Goal: Transaction & Acquisition: Purchase product/service

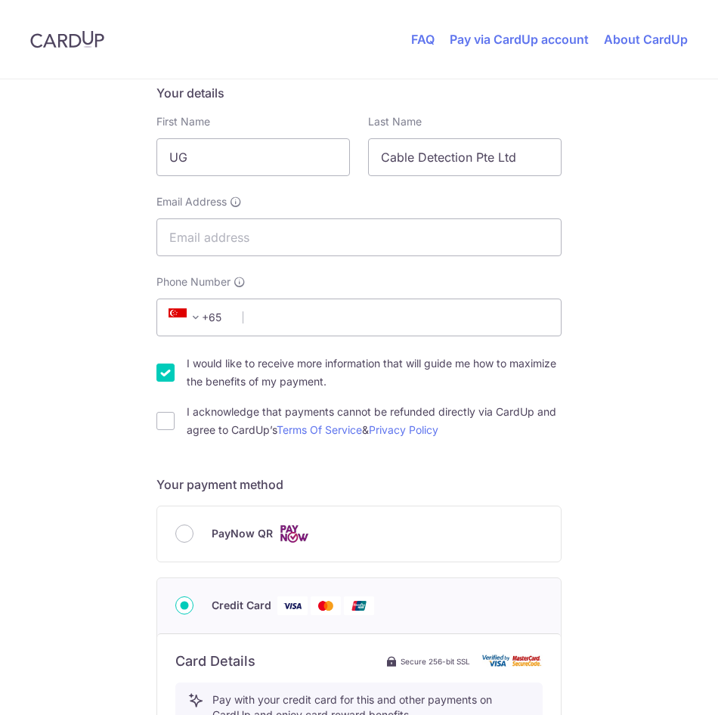
scroll to position [378, 0]
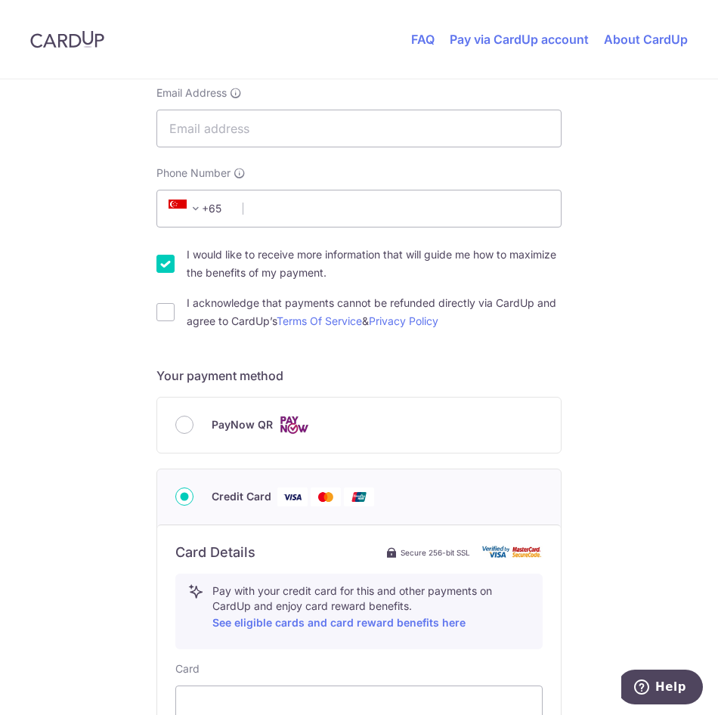
click at [202, 419] on div "PayNow QR" at bounding box center [358, 425] width 367 height 19
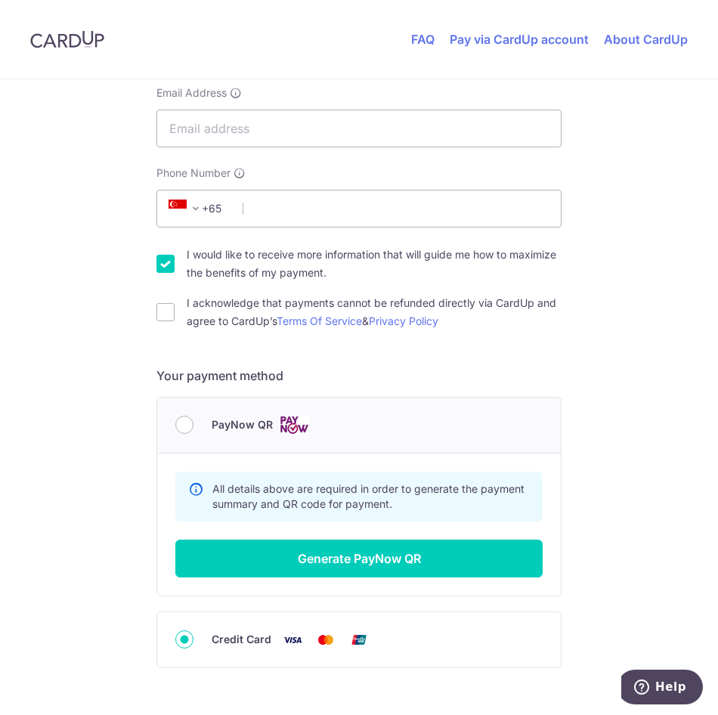
click at [200, 416] on div "PayNow QR" at bounding box center [358, 425] width 367 height 19
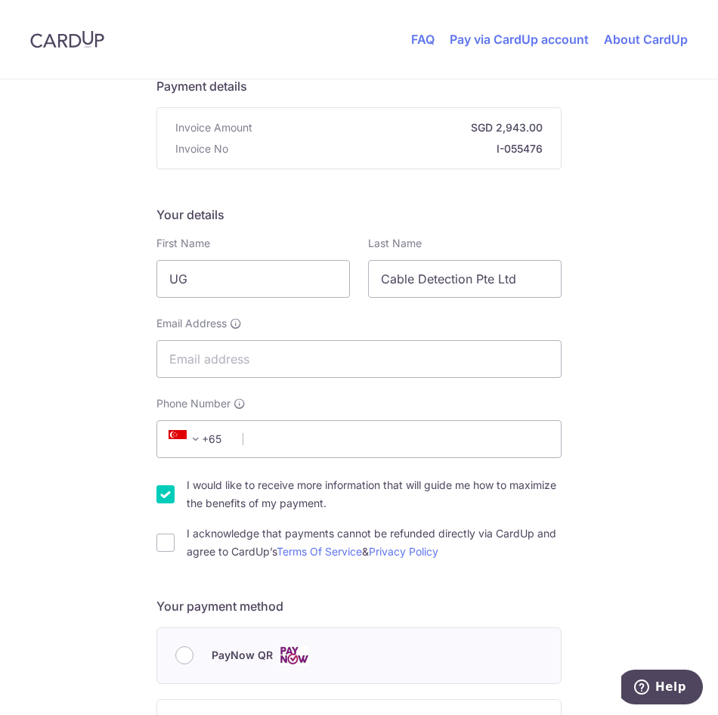
scroll to position [0, 0]
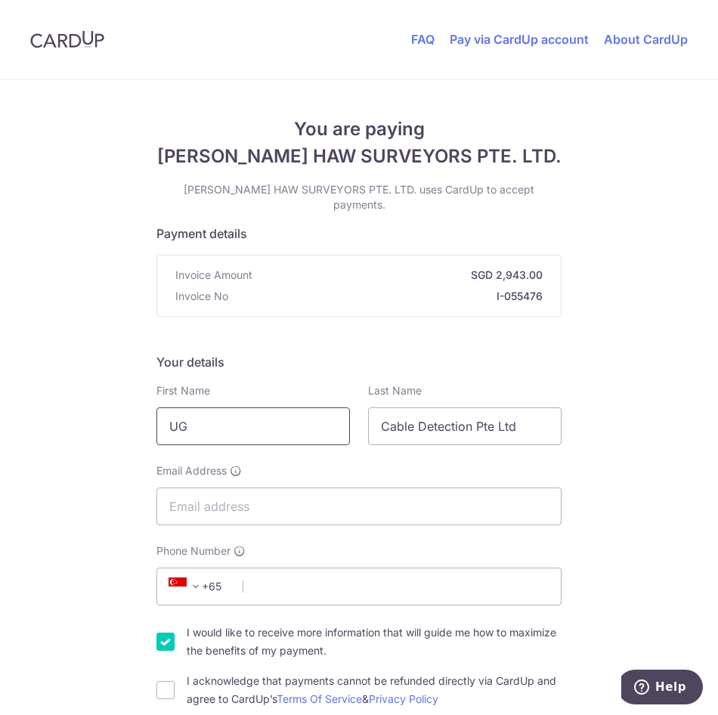
click at [271, 417] on input "UG" at bounding box center [254, 427] width 194 height 38
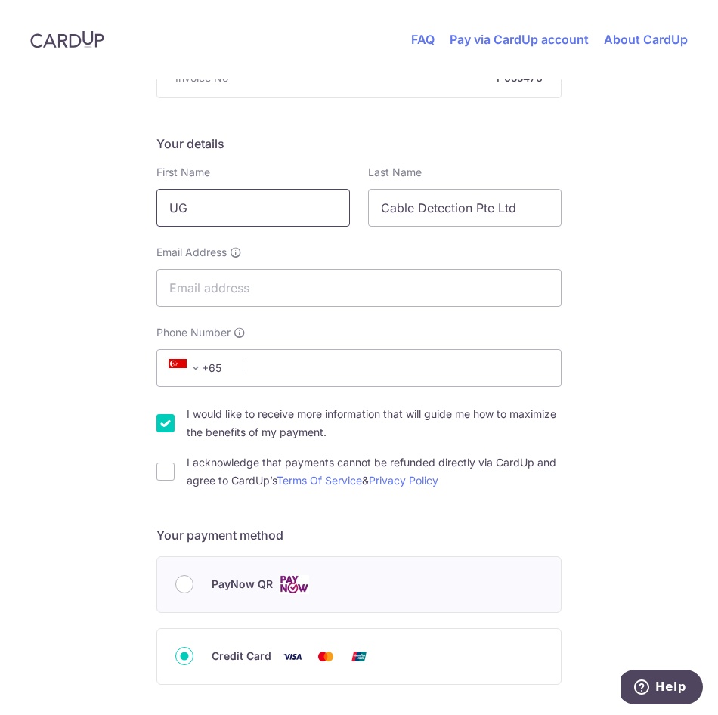
scroll to position [227, 0]
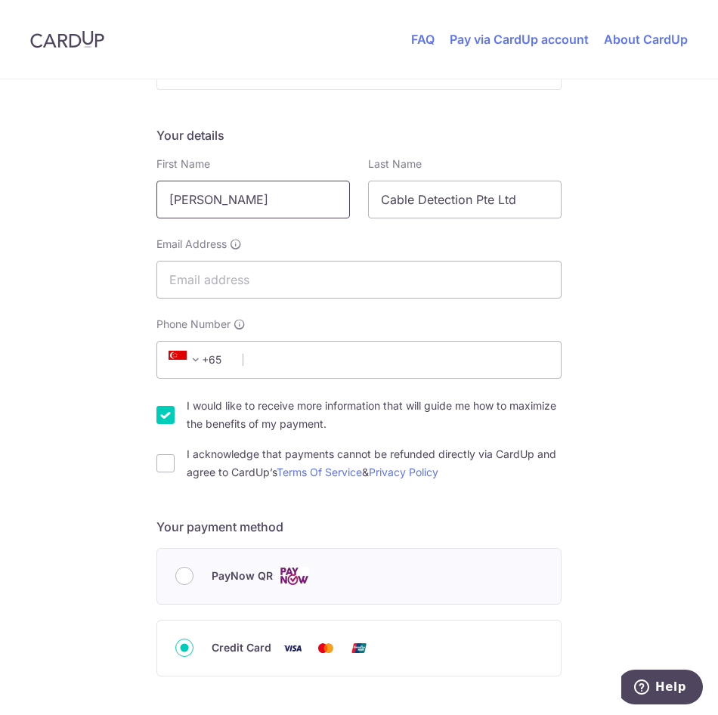
type input "[PERSON_NAME]"
type input "sim"
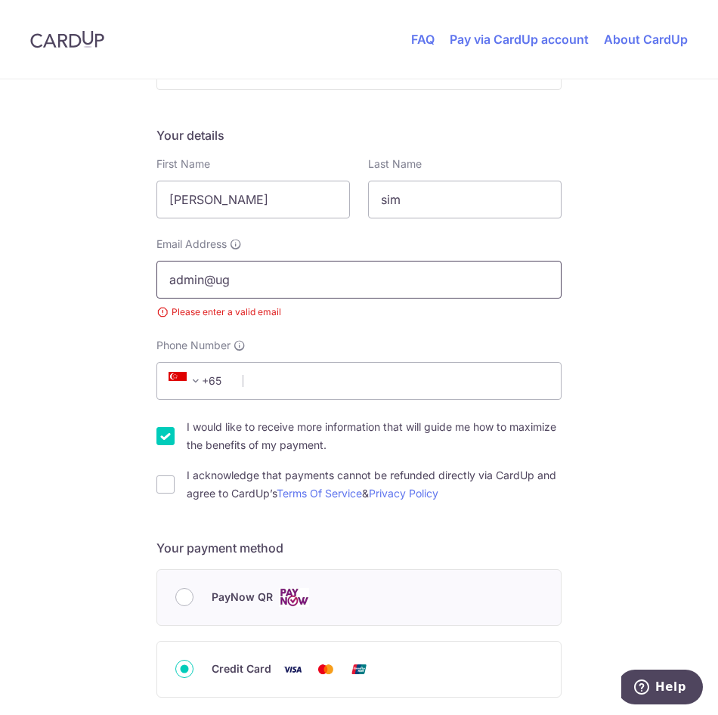
type input "[EMAIL_ADDRESS][DOMAIN_NAME]"
select select "65"
type input "93211258"
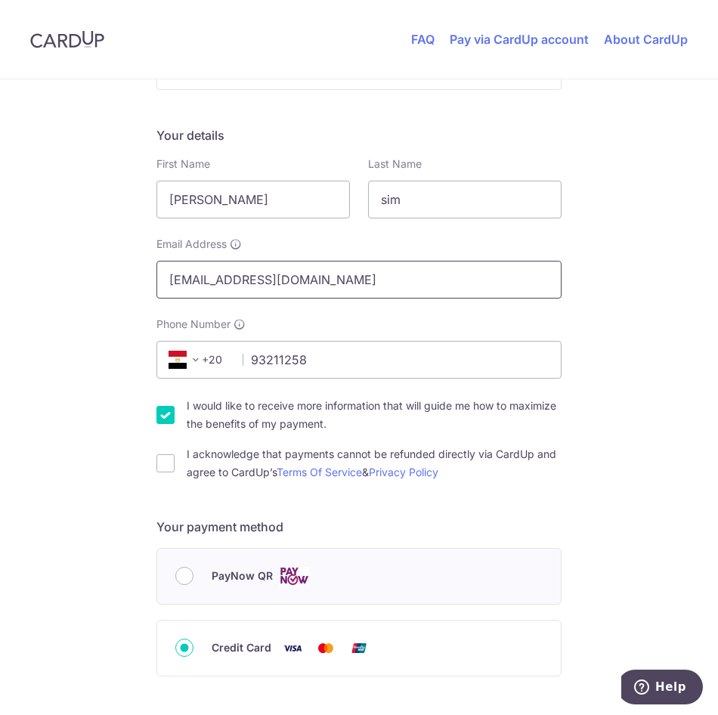
click at [271, 261] on input "[EMAIL_ADDRESS][DOMAIN_NAME]" at bounding box center [359, 280] width 405 height 38
click at [203, 351] on span "+20" at bounding box center [198, 360] width 68 height 18
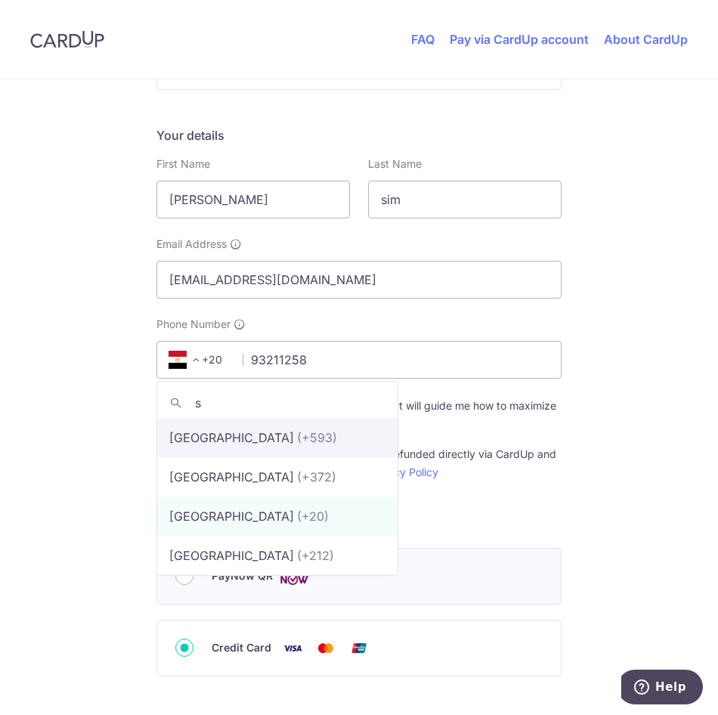
scroll to position [0, 0]
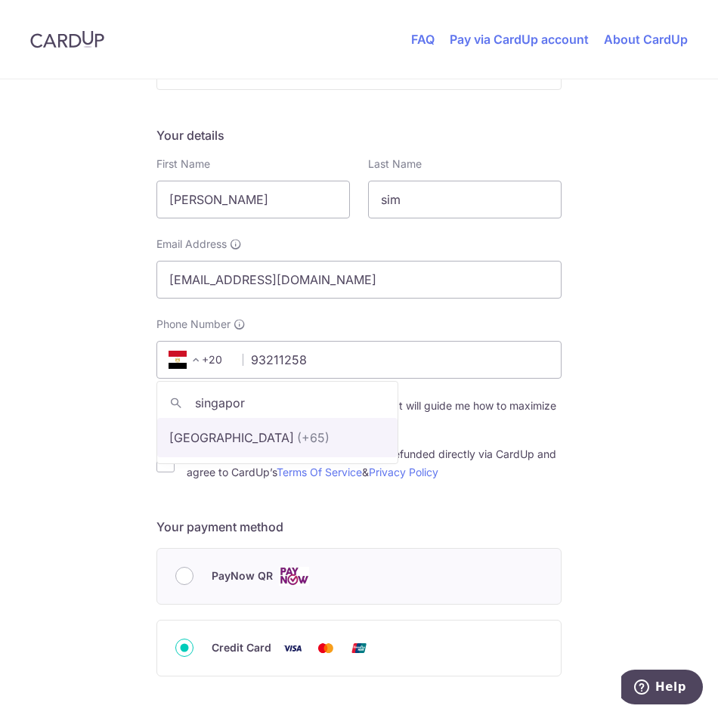
type input "[GEOGRAPHIC_DATA]"
select select "199"
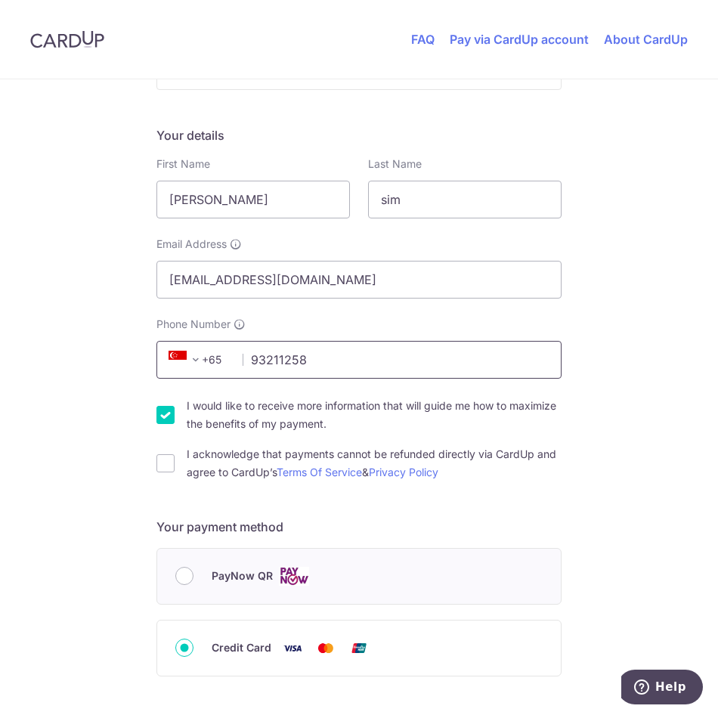
click at [367, 355] on input "93211258" at bounding box center [359, 360] width 405 height 38
click at [629, 386] on div "You are paying [PERSON_NAME] HAW SURVEYORS PTE. LTD. [PERSON_NAME] HAW SURVEYOR…" at bounding box center [359, 335] width 718 height 965
click at [157, 454] on input "I acknowledge that payments cannot be refunded directly via CardUp and agree to…" at bounding box center [166, 463] width 18 height 18
checkbox input "true"
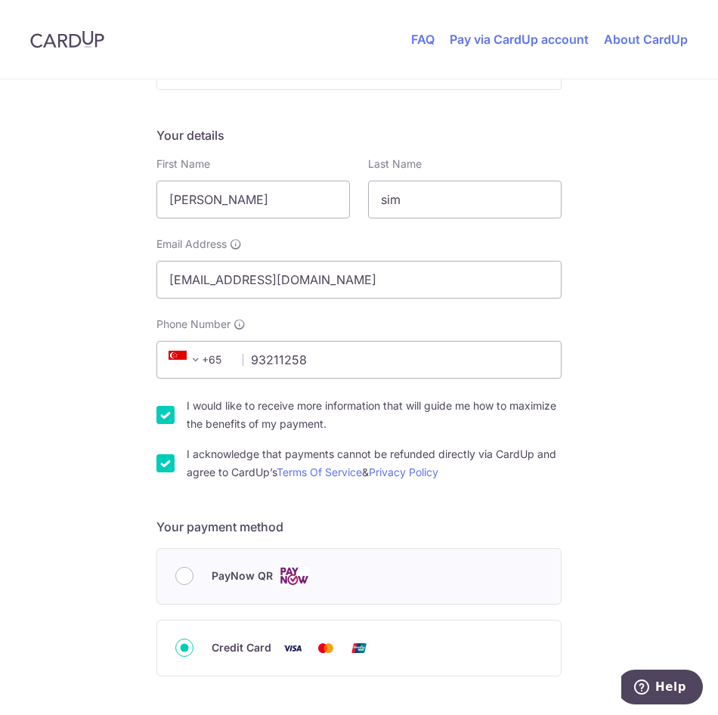
click at [175, 410] on div "I would like to receive more information that will guide me how to maximize the…" at bounding box center [359, 415] width 405 height 36
click at [197, 403] on label "I would like to receive more information that will guide me how to maximize the…" at bounding box center [374, 415] width 375 height 36
click at [175, 406] on input "I would like to receive more information that will guide me how to maximize the…" at bounding box center [166, 415] width 18 height 18
checkbox input "false"
click at [162, 578] on div "PayNow QR" at bounding box center [359, 576] width 404 height 55
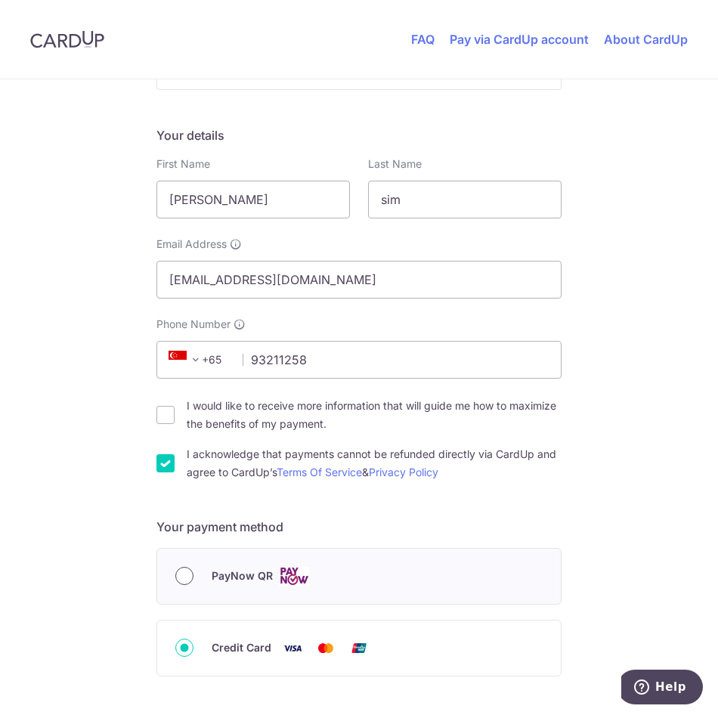
click at [178, 567] on input "PayNow QR" at bounding box center [184, 576] width 18 height 18
radio input "true"
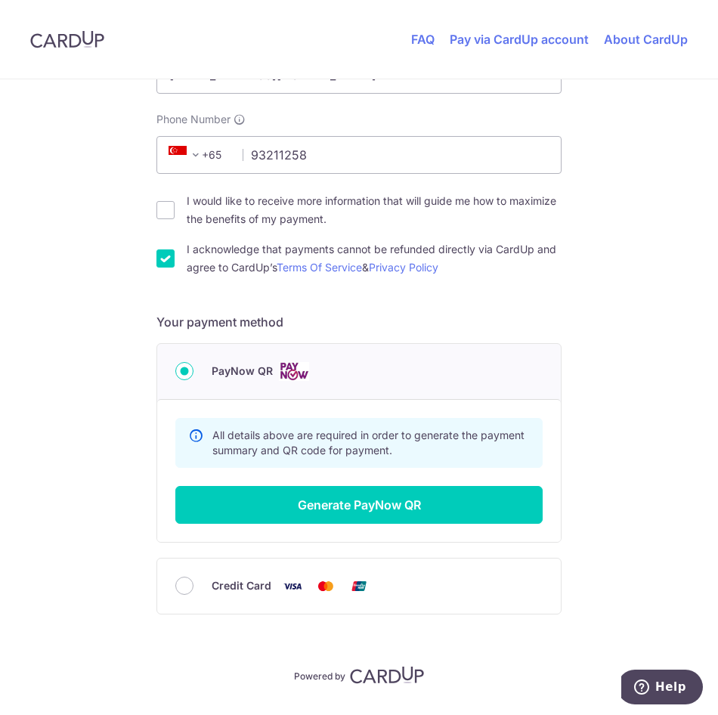
scroll to position [454, 0]
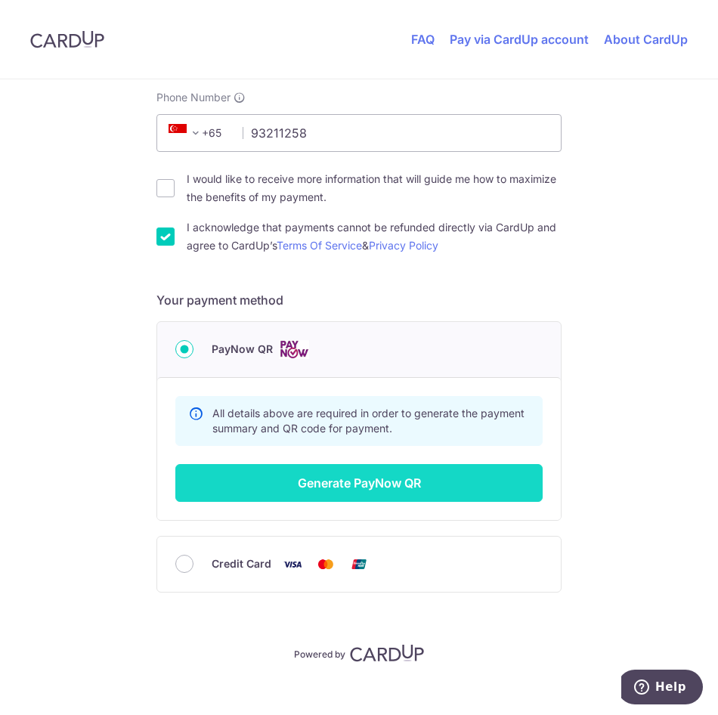
click at [395, 464] on button "Generate PayNow QR" at bounding box center [358, 483] width 367 height 38
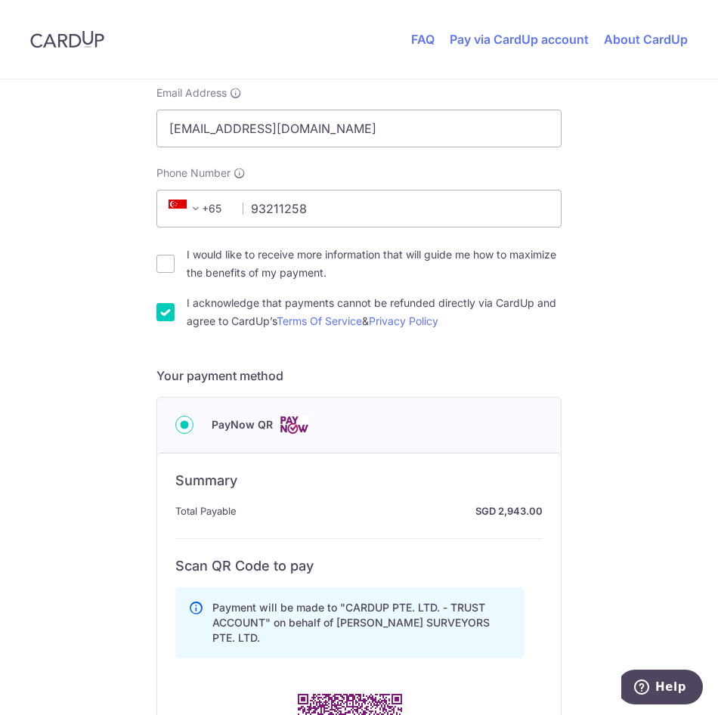
scroll to position [605, 0]
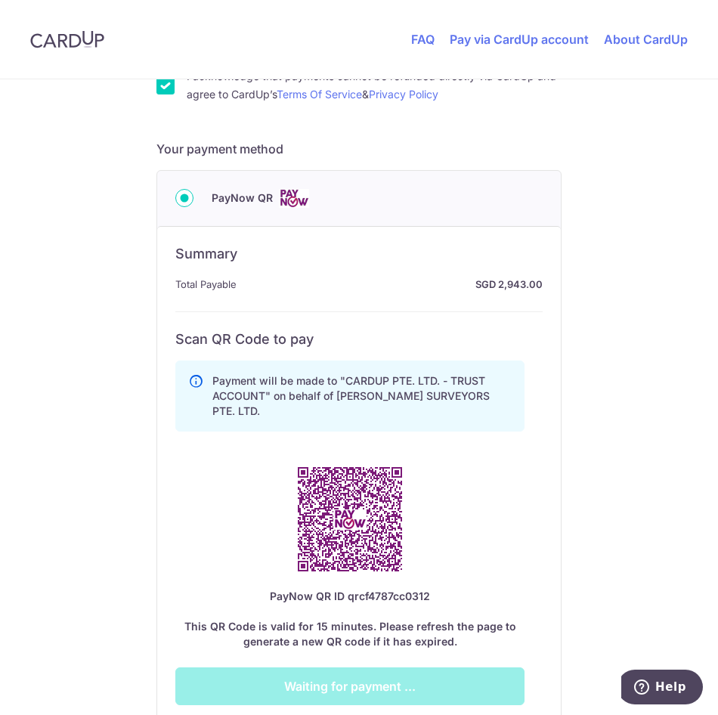
click at [284, 462] on img at bounding box center [350, 519] width 139 height 139
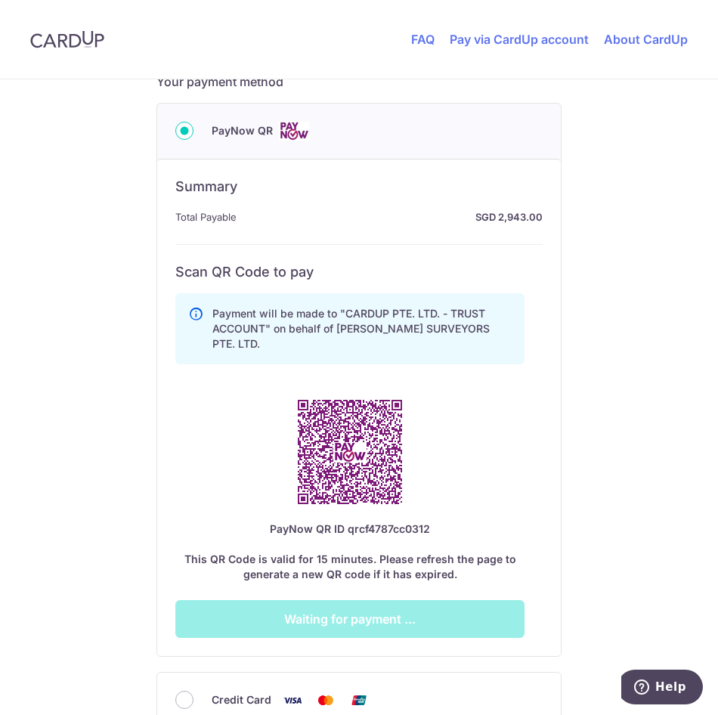
scroll to position [756, 0]
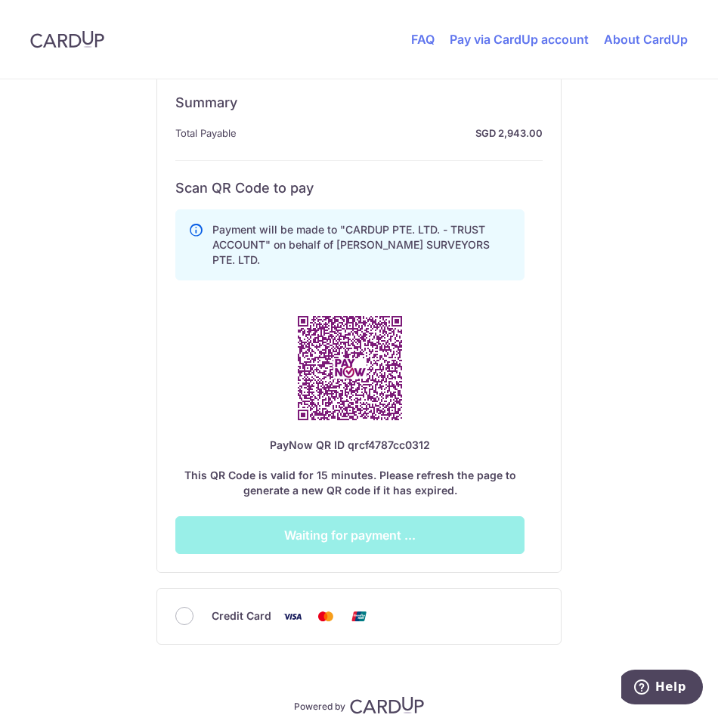
click at [256, 529] on div "Payment will be made to "CARDUP PTE. LTD. - TRUST ACCOUNT" on behalf of [PERSON…" at bounding box center [349, 378] width 349 height 351
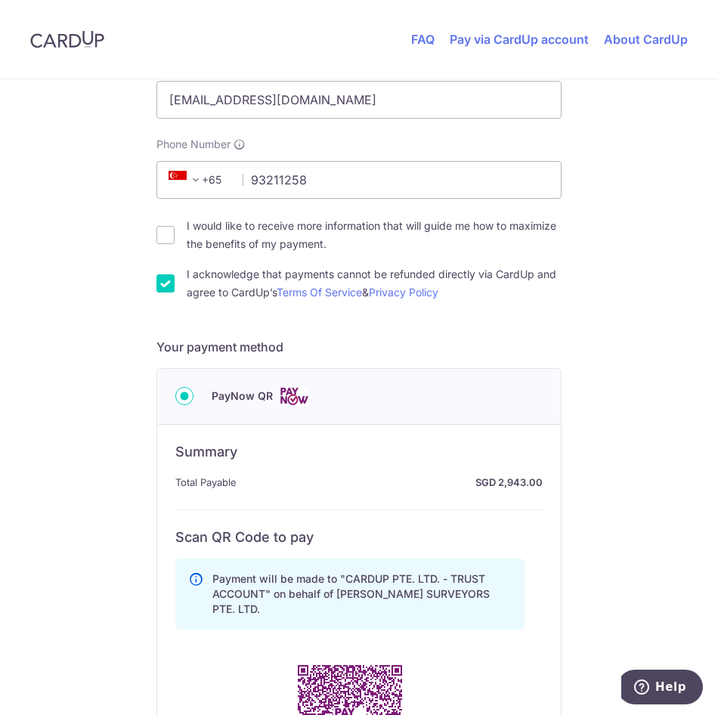
scroll to position [0, 0]
